Goal: Task Accomplishment & Management: Complete application form

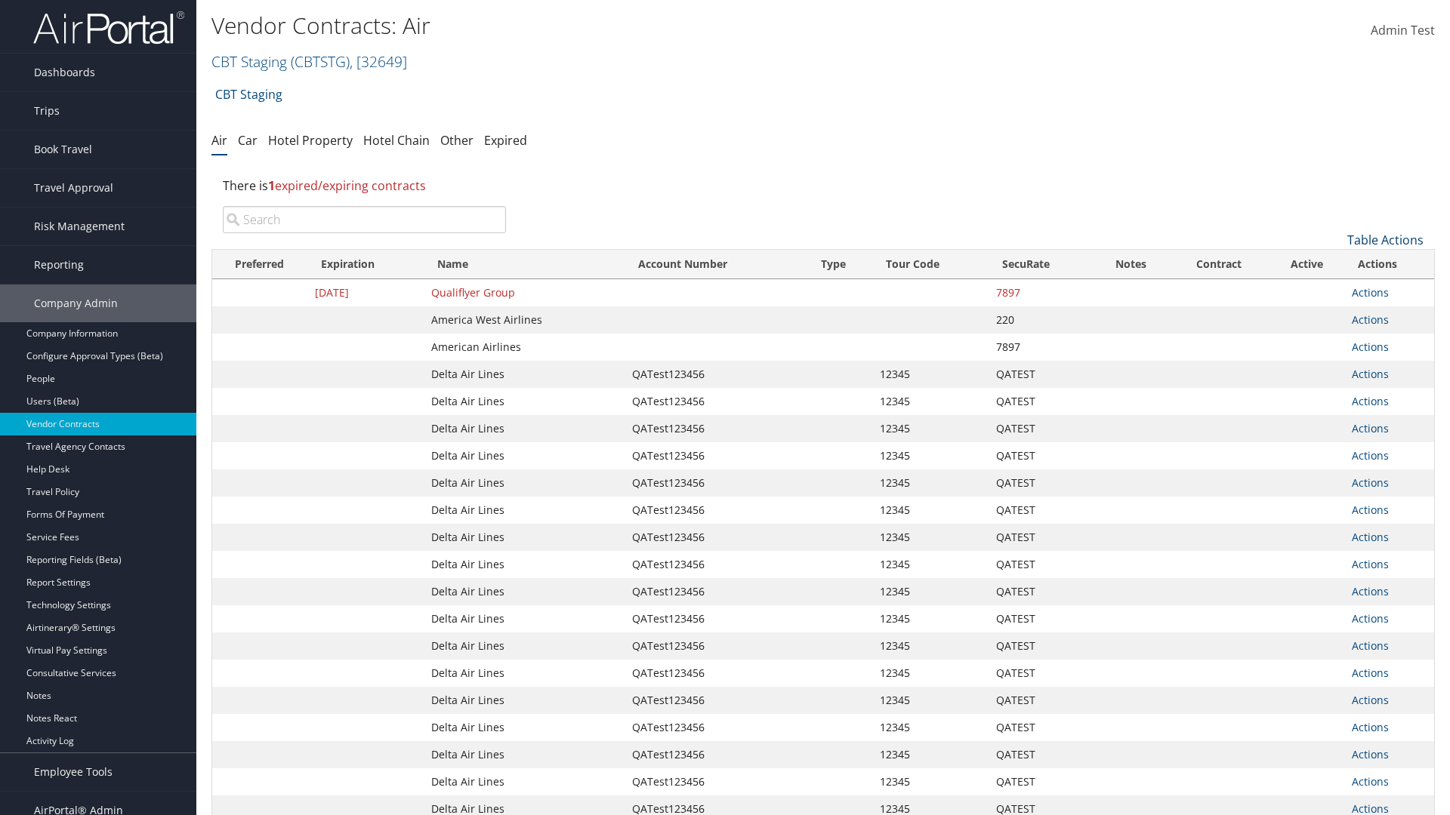
click at [1385, 240] on link "Table Actions" at bounding box center [1385, 240] width 76 height 17
click at [1334, 263] on link "Create New Contract" at bounding box center [1334, 264] width 199 height 26
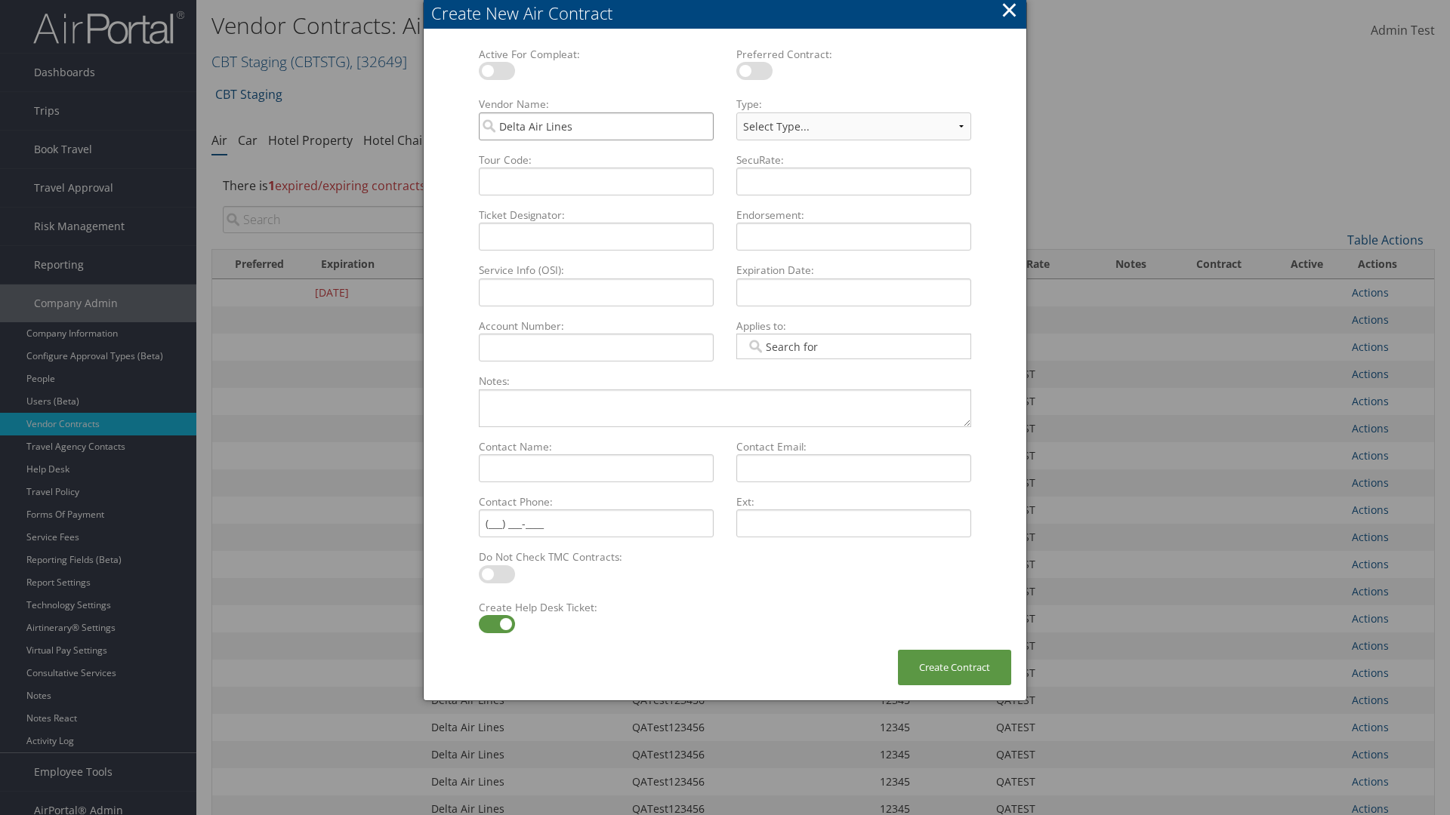
type input "Delta Air Lines"
type input "QATest123456"
select select "[object Object]"
type input "QATest123456"
type input "12345"
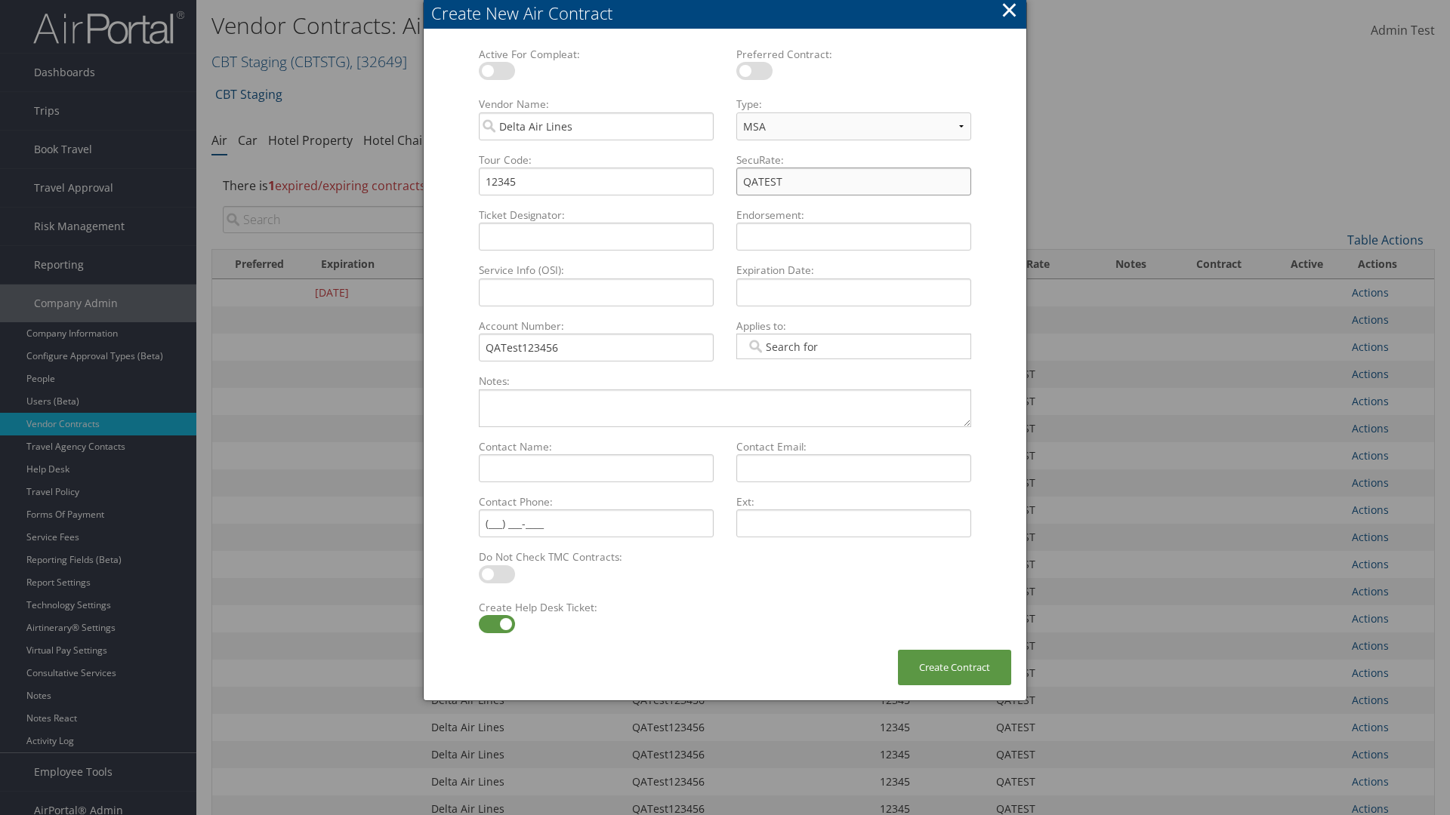
type input "QATEST"
click at [496, 624] on label at bounding box center [497, 624] width 36 height 18
click at [496, 624] on input "checkbox" at bounding box center [491, 627] width 10 height 10
checkbox input "false"
click at [954, 667] on button "Create Contract" at bounding box center [954, 667] width 113 height 35
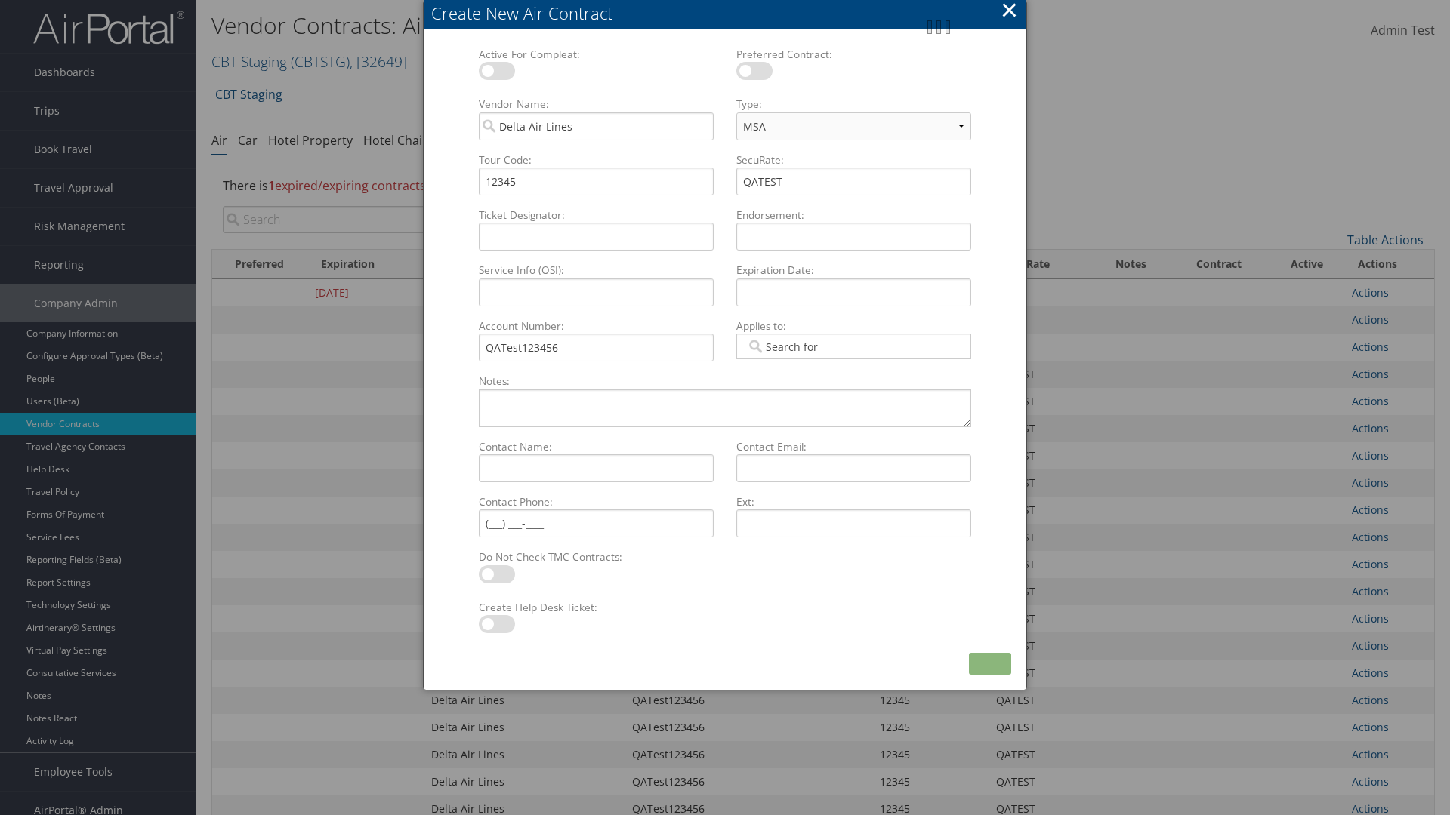
scroll to position [170, 0]
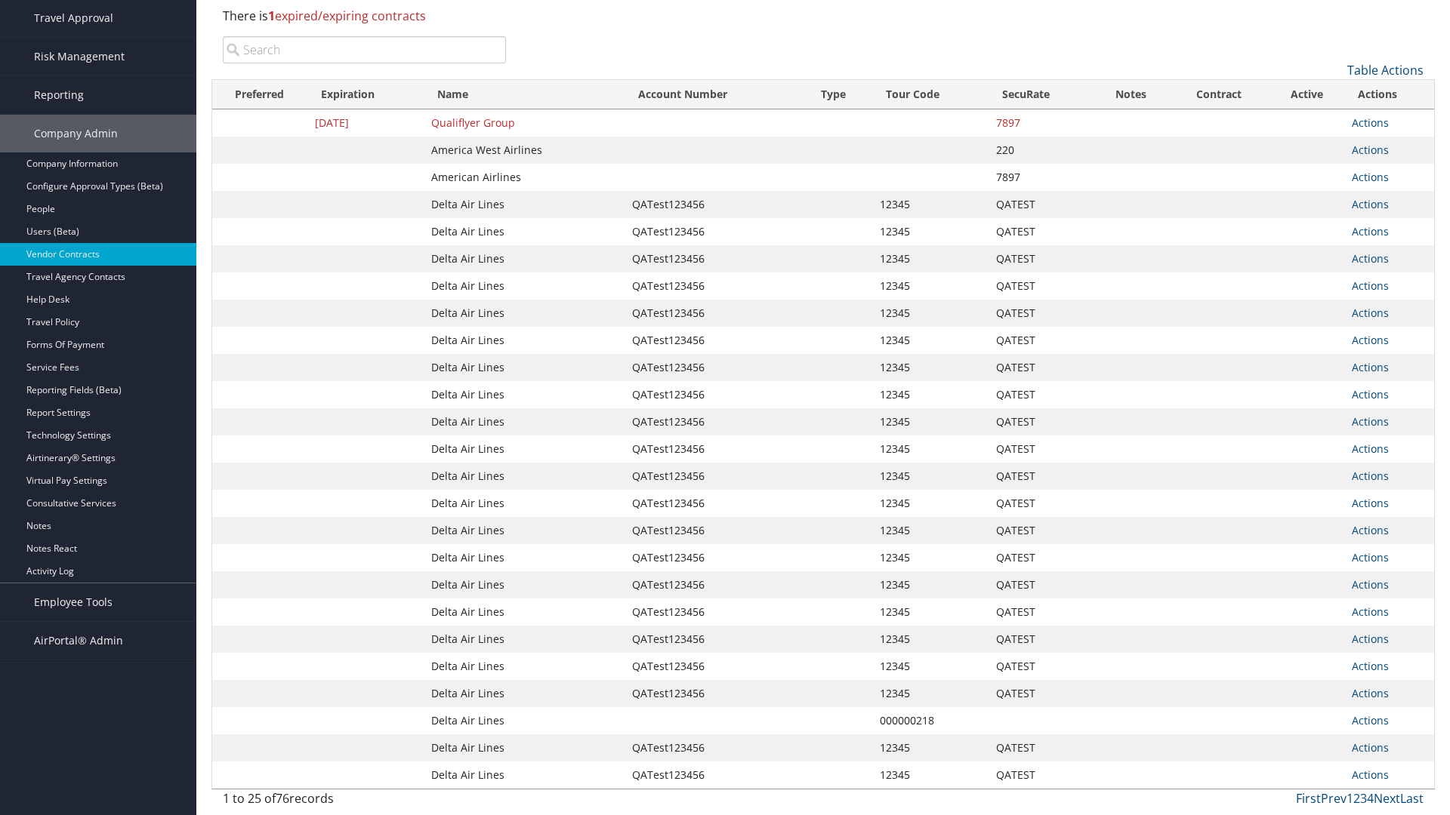
click at [364, 63] on input "search" at bounding box center [364, 49] width 283 height 27
type input "QATest123456"
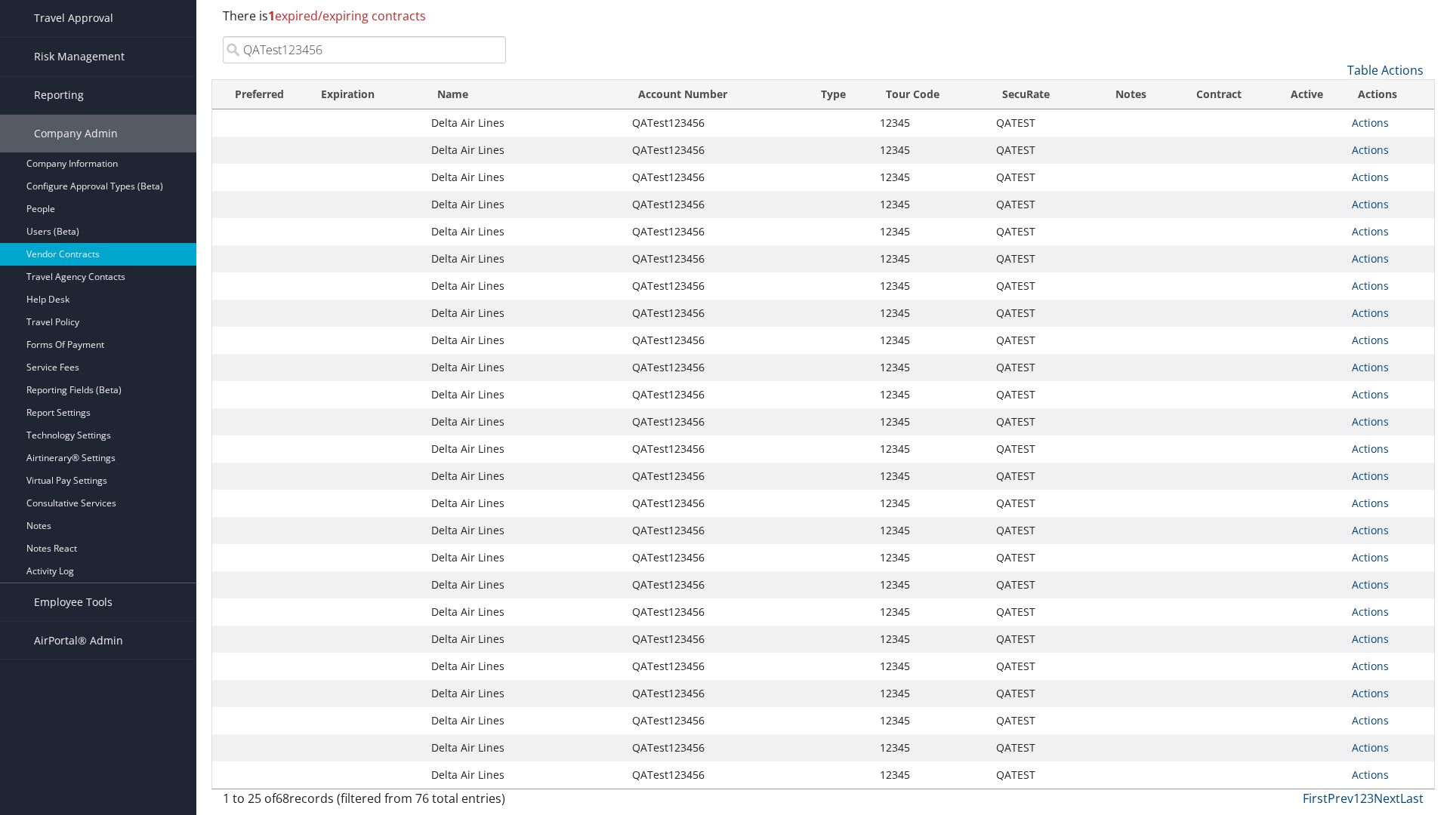
scroll to position [0, 0]
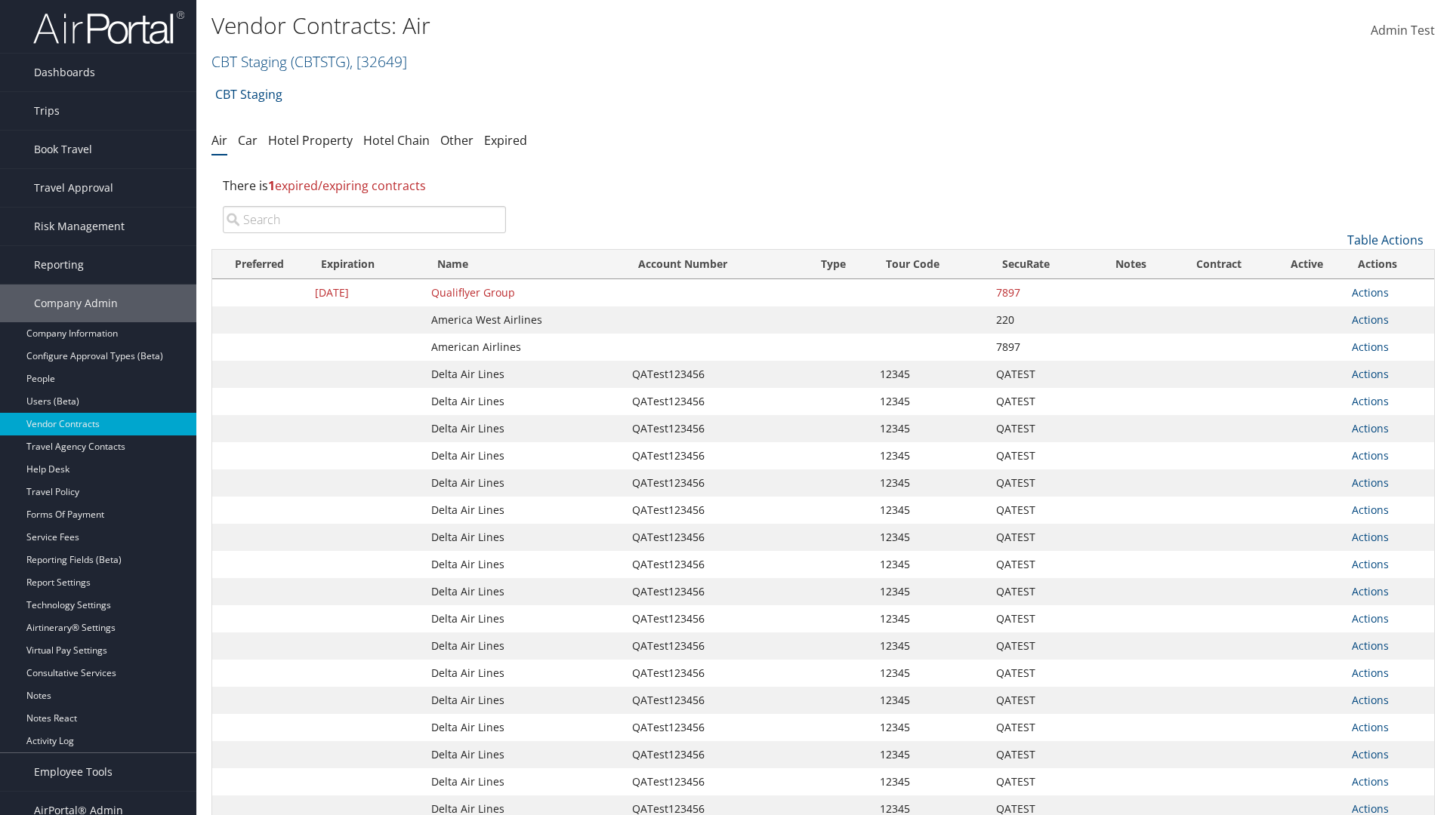
click at [364, 220] on input "search" at bounding box center [364, 219] width 283 height 27
type input "Delta Air Lines"
click at [364, 220] on input "search" at bounding box center [364, 219] width 283 height 27
type input "QATest123456"
click at [364, 220] on input "search" at bounding box center [364, 219] width 283 height 27
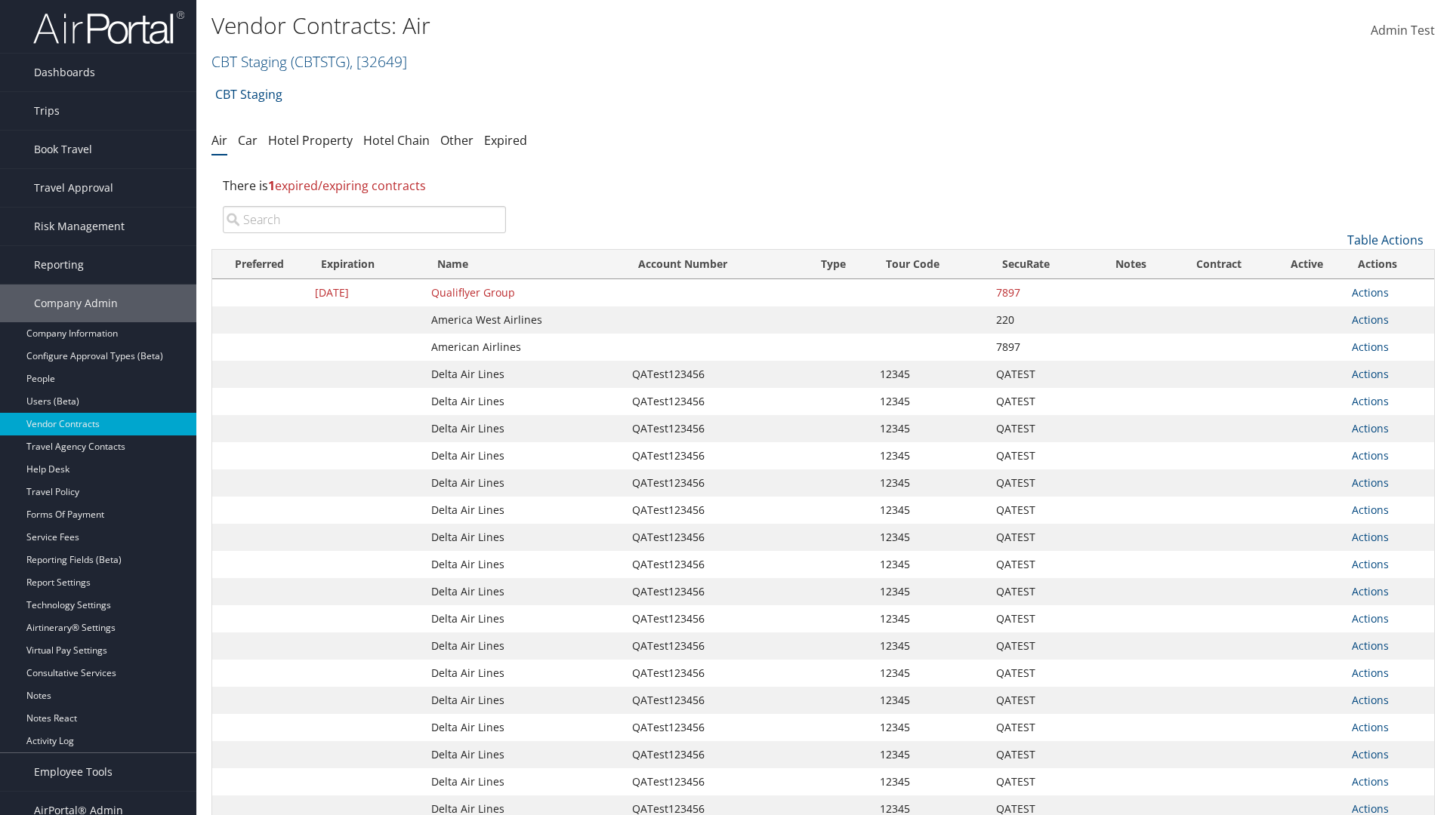
type input "12345"
click at [364, 220] on input "search" at bounding box center [364, 219] width 283 height 27
click at [364, 220] on input "QATEST" at bounding box center [364, 219] width 283 height 27
type input "QATest123456"
click at [1370, 292] on link "Actions" at bounding box center [1369, 292] width 37 height 14
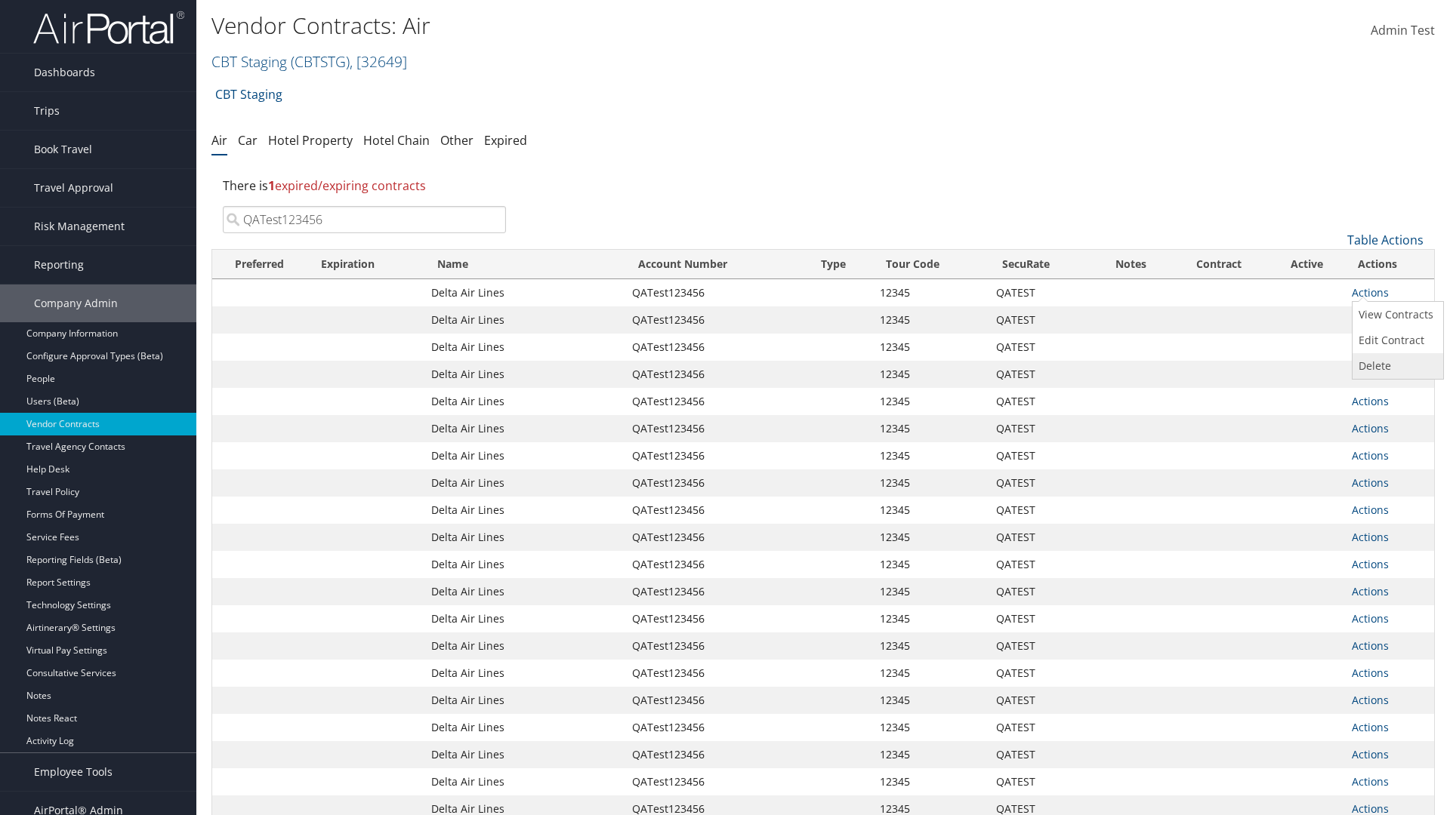
click at [1395, 366] on link "Delete" at bounding box center [1395, 366] width 87 height 26
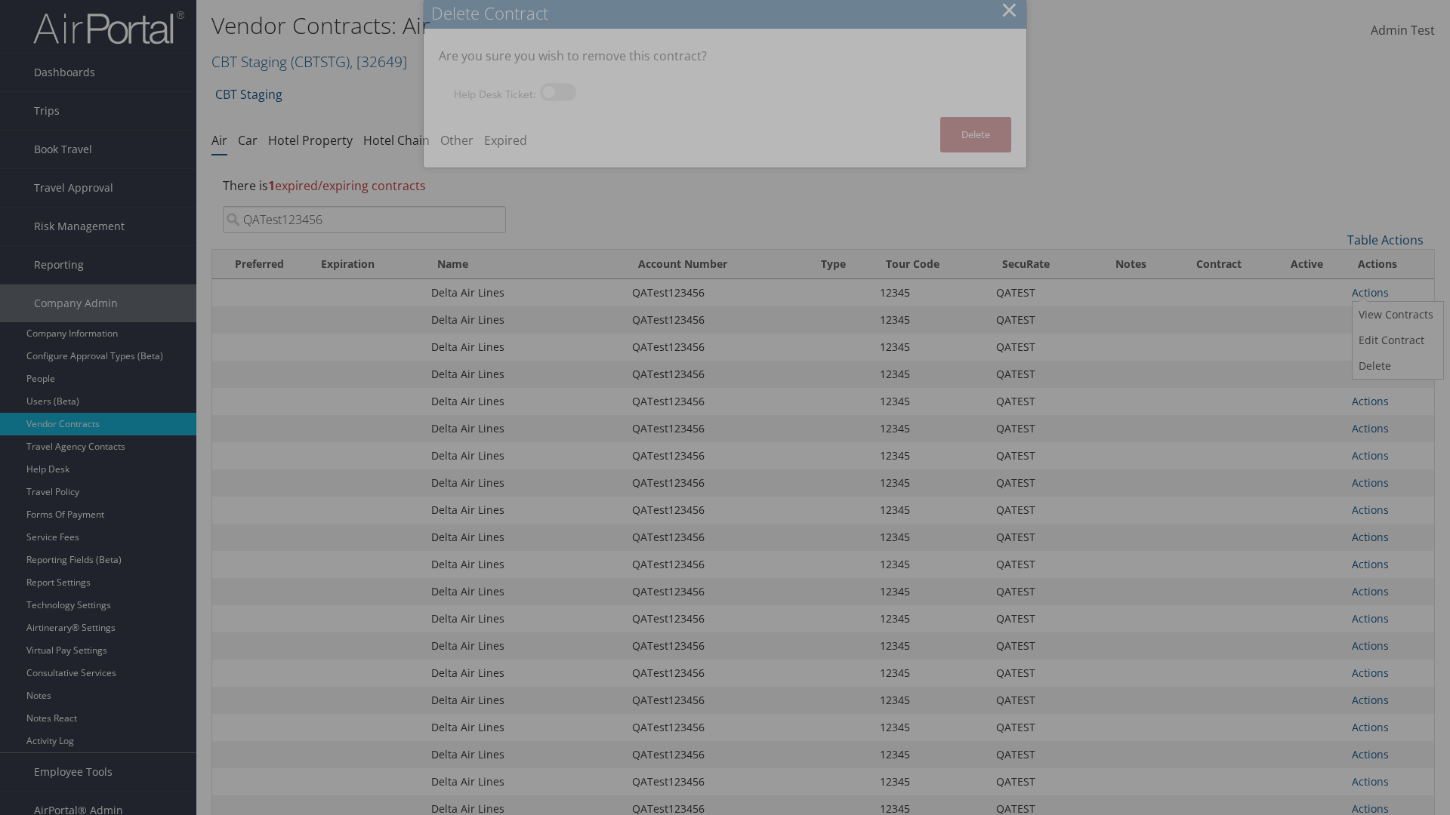
click at [975, 134] on button "Delete" at bounding box center [975, 134] width 71 height 35
